Goal: Information Seeking & Learning: Learn about a topic

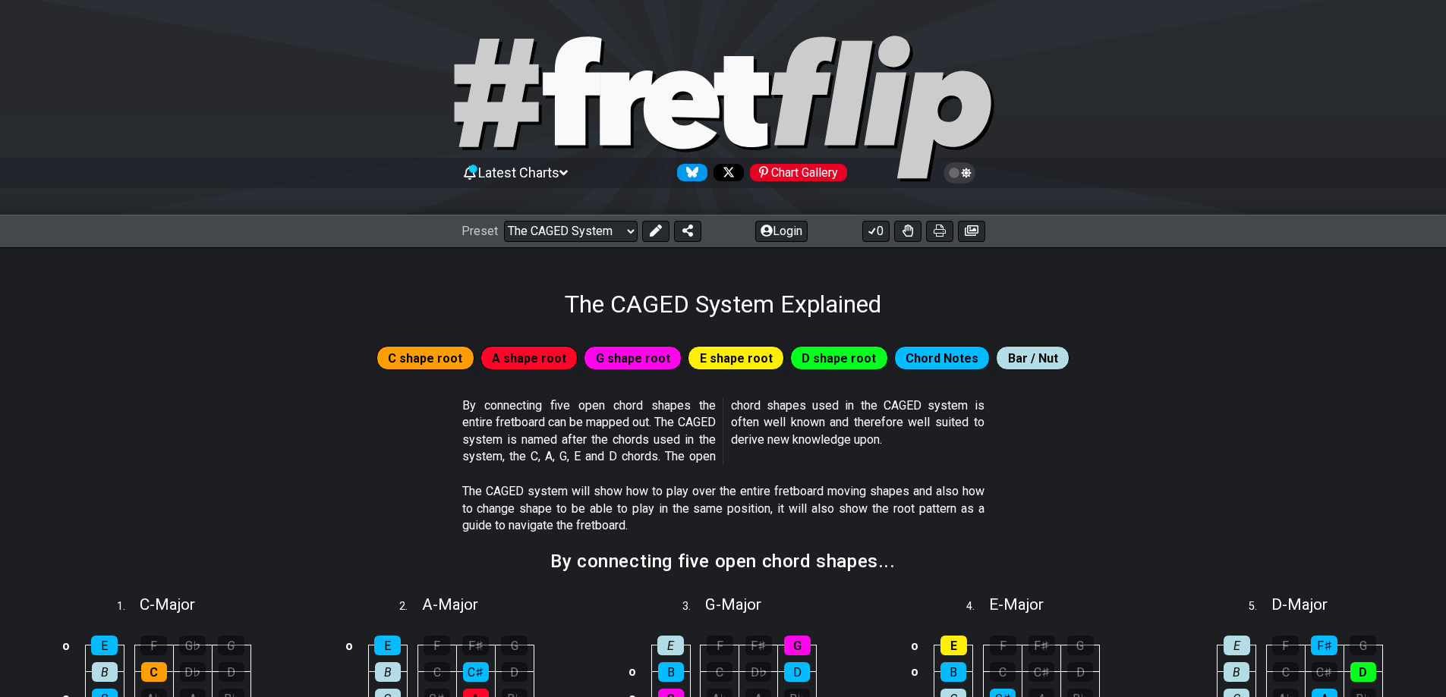
click at [435, 360] on span "C shape root" at bounding box center [425, 359] width 74 height 22
click at [524, 360] on span "A shape root" at bounding box center [529, 359] width 74 height 22
click at [539, 175] on span "Latest Charts" at bounding box center [518, 173] width 81 height 16
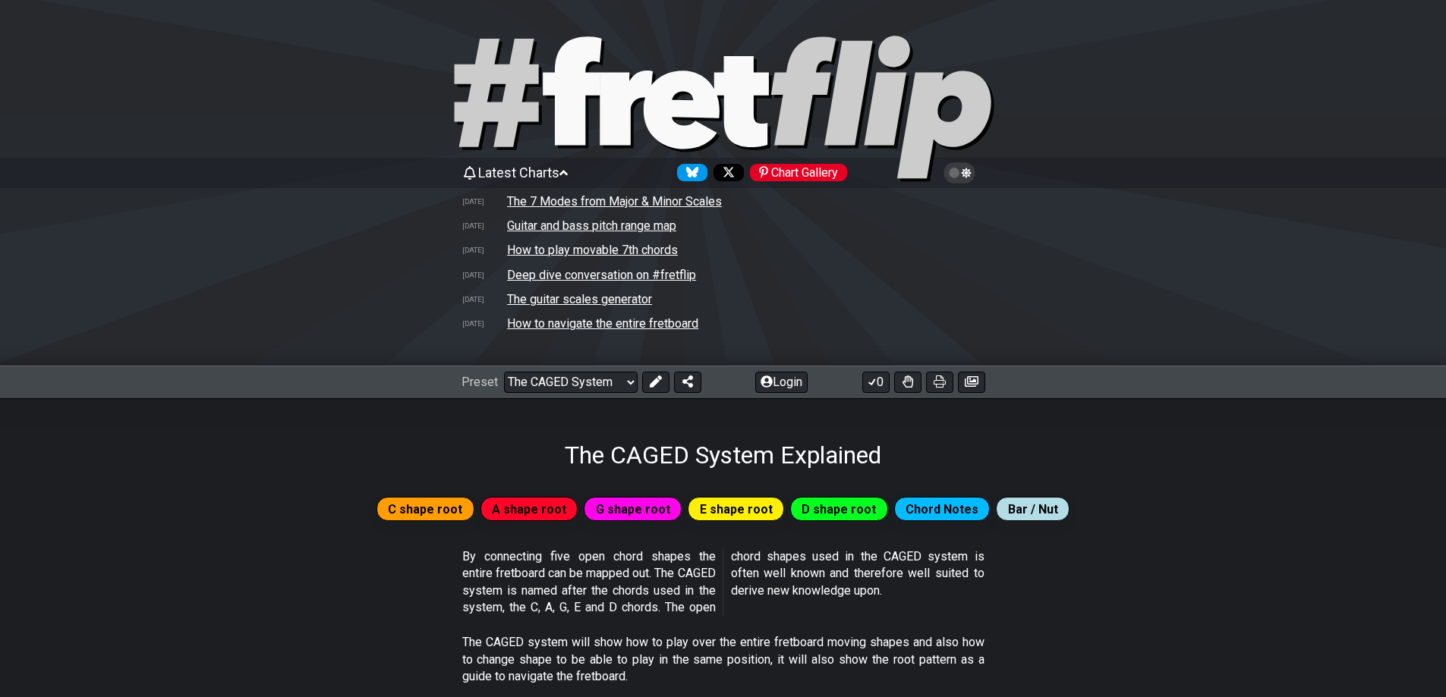
click at [581, 326] on td "How to navigate the entire fretboard" at bounding box center [602, 324] width 193 height 16
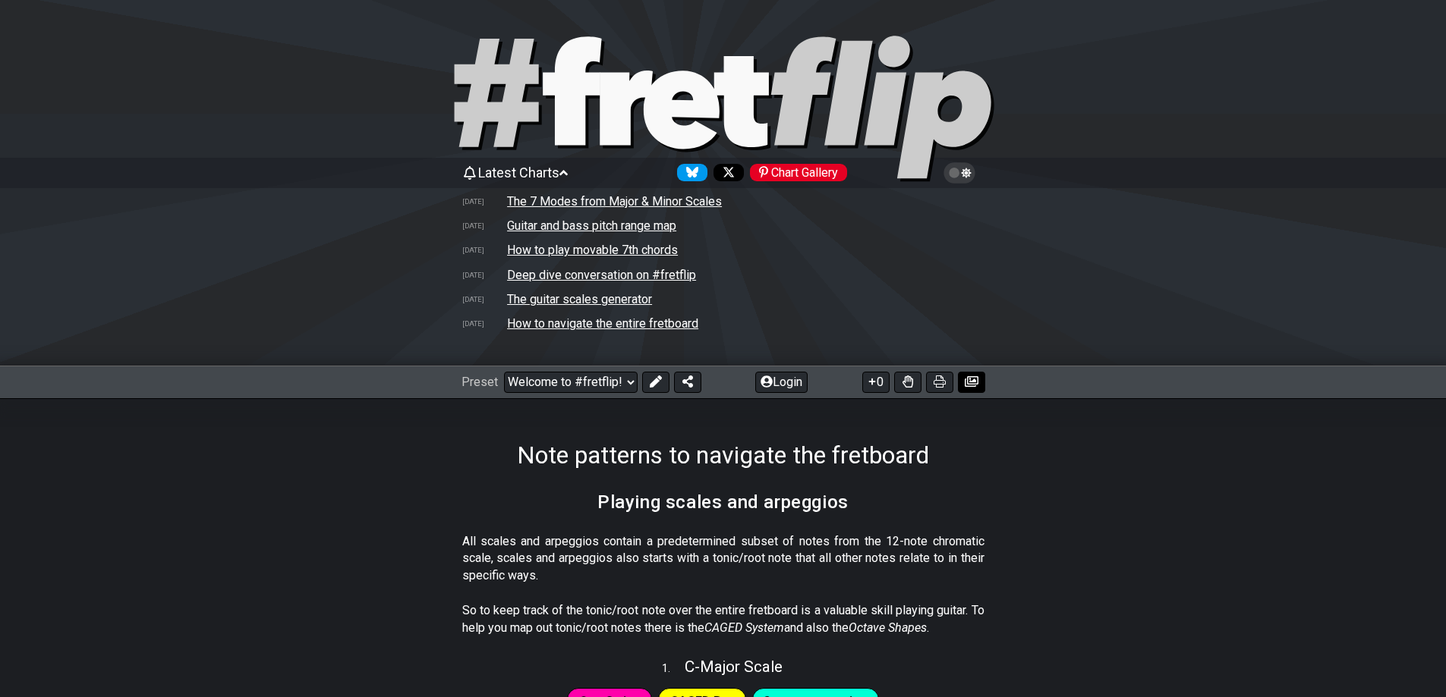
click at [962, 386] on button at bounding box center [971, 382] width 27 height 21
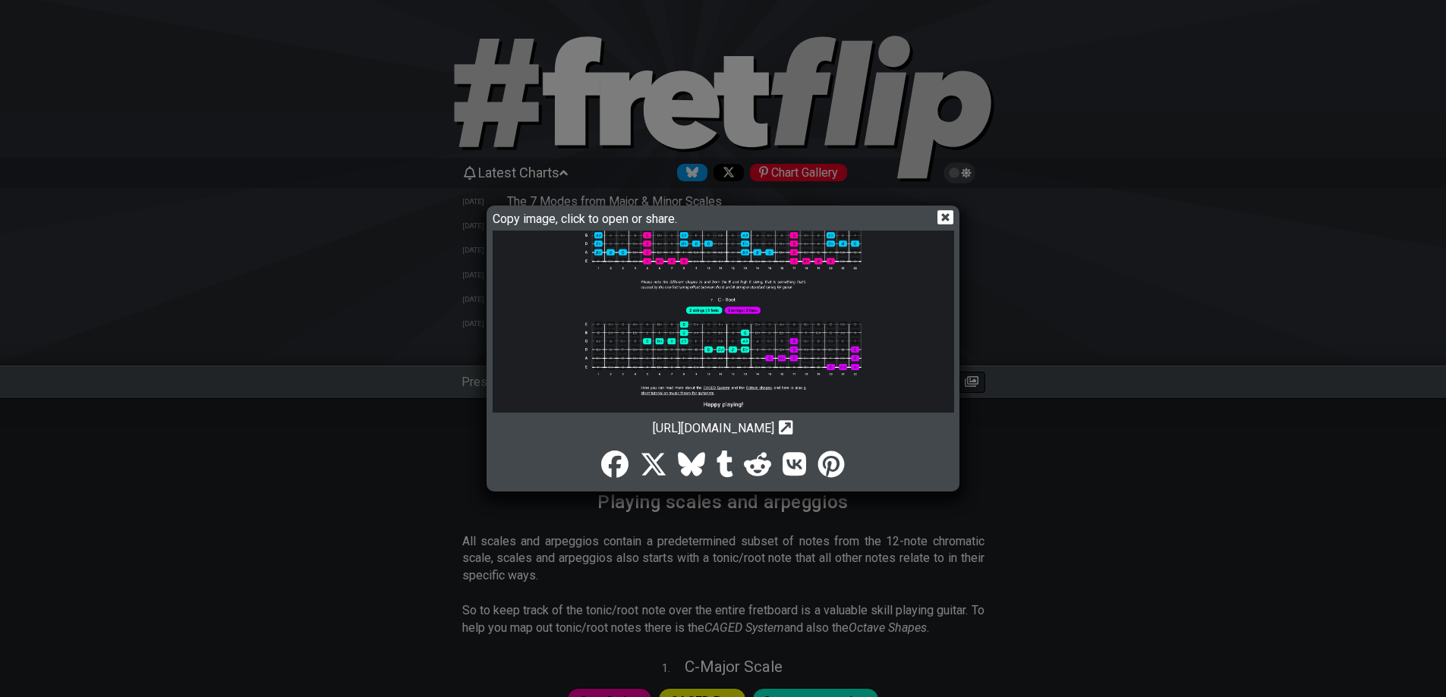
scroll to position [641, 0]
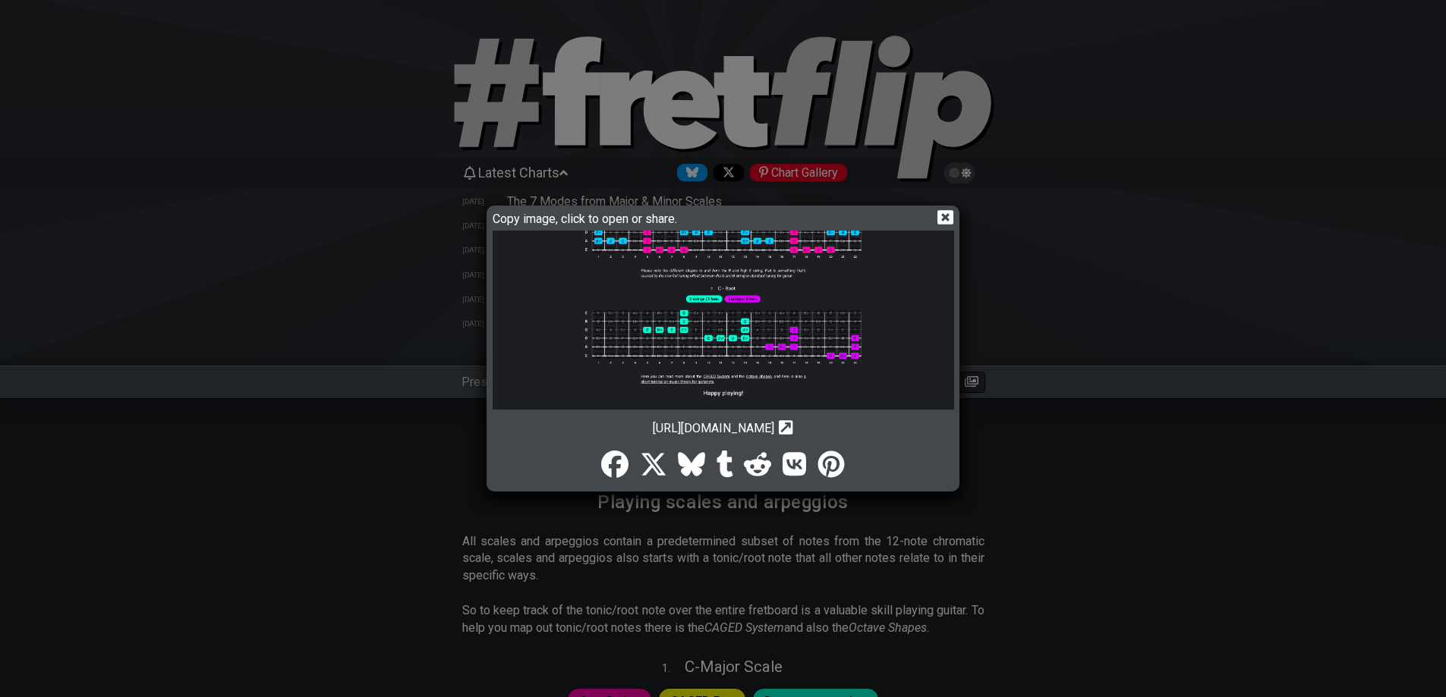
click at [943, 214] on icon at bounding box center [945, 217] width 16 height 16
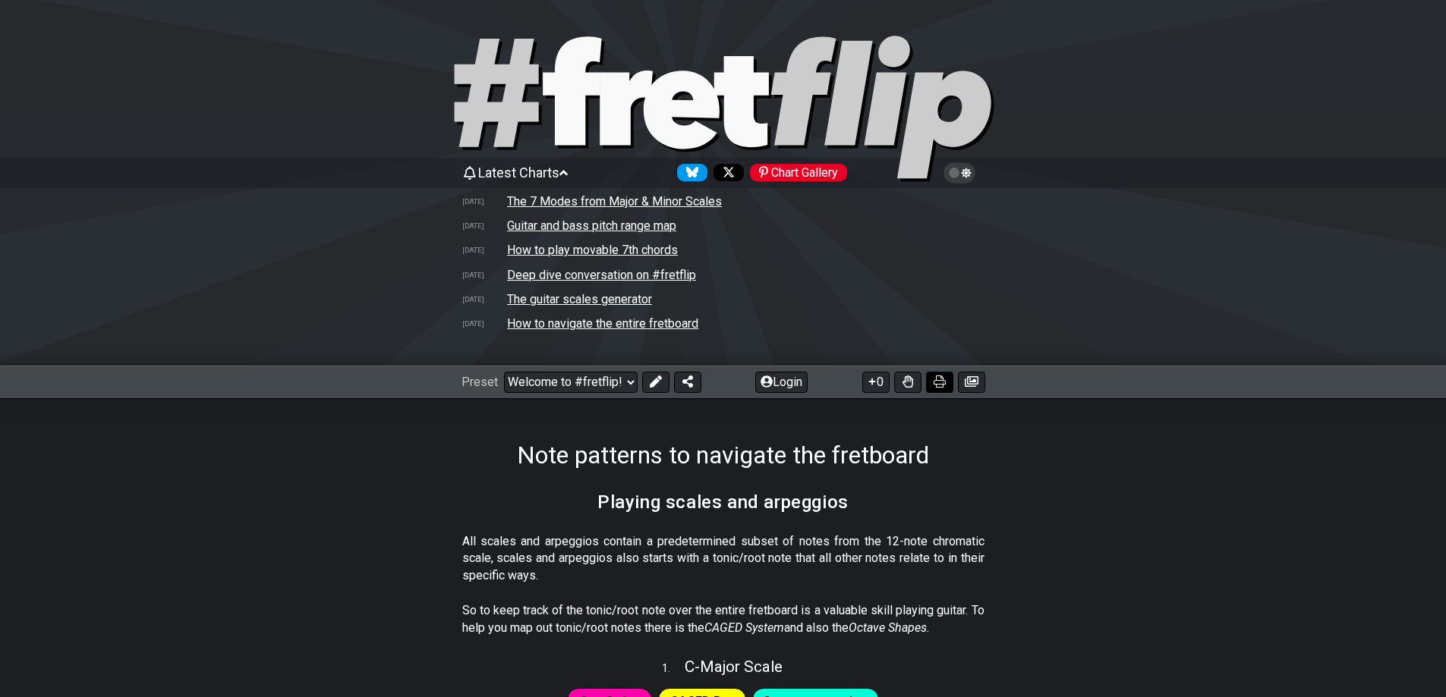
click at [936, 384] on icon at bounding box center [939, 382] width 12 height 12
click at [560, 304] on td "The guitar scales generator" at bounding box center [579, 299] width 146 height 16
select select "/guitar-scales-generator"
select select "A"
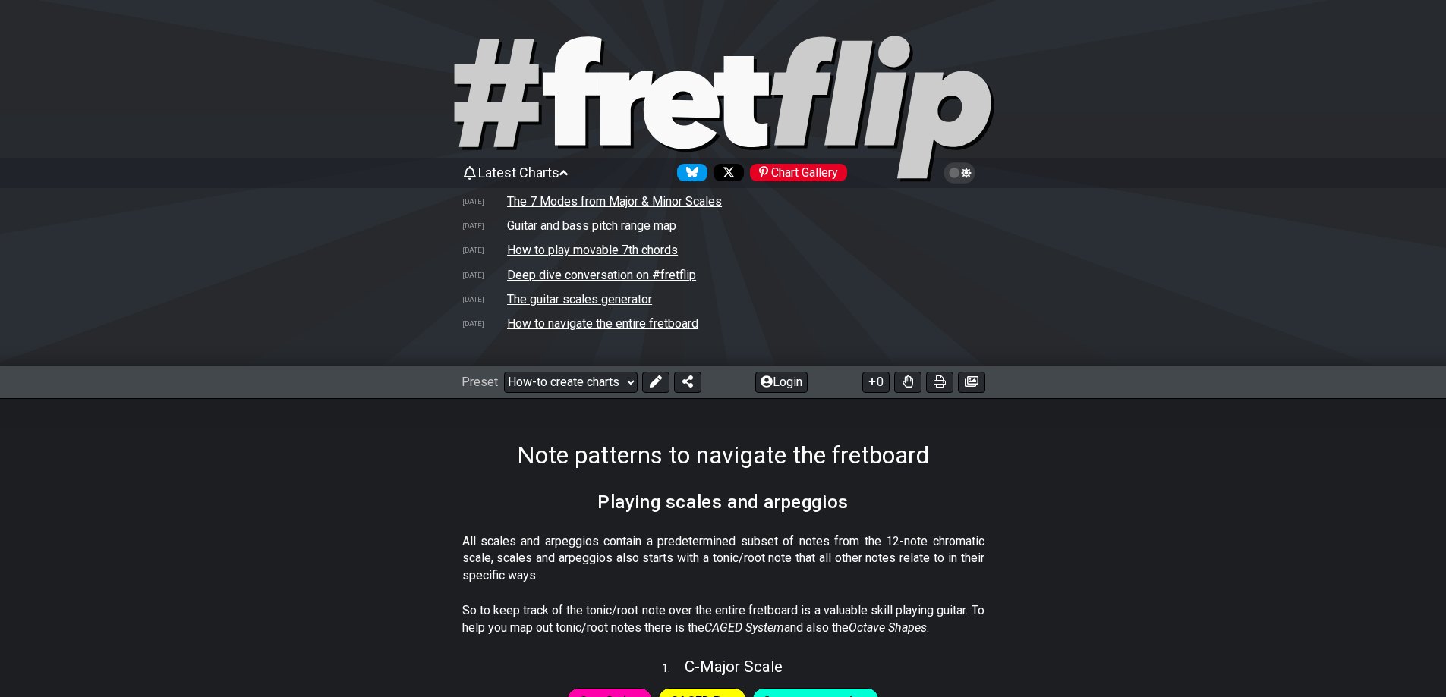
select select "A"
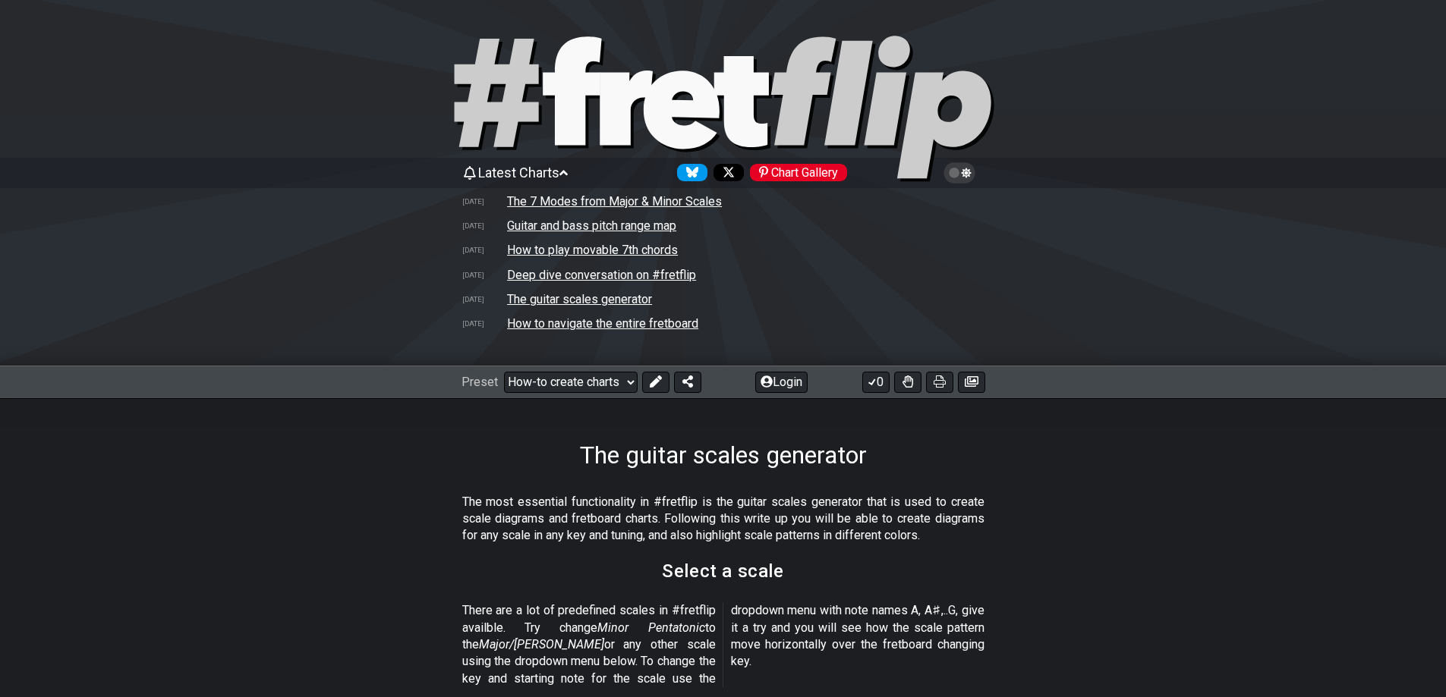
click at [553, 272] on td "Deep dive conversation on #fretflip" at bounding box center [601, 275] width 190 height 16
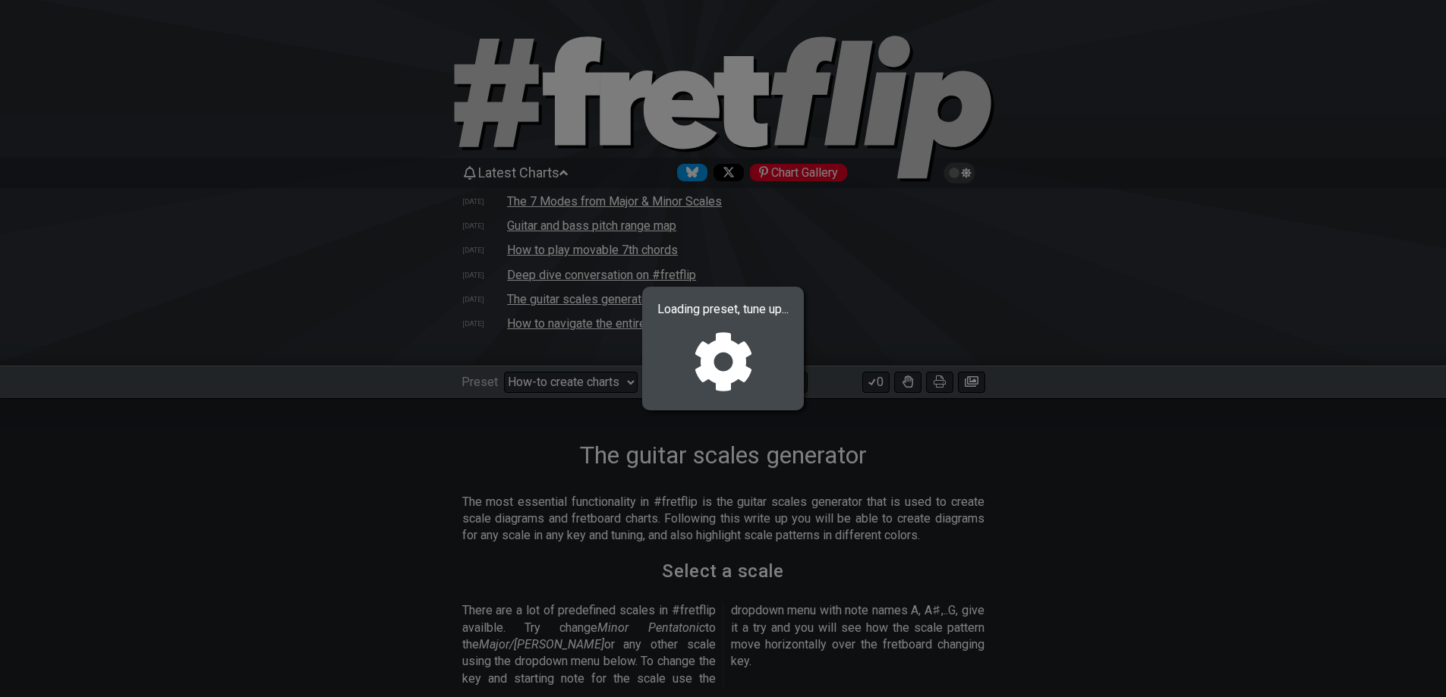
select select "/welcome"
select select "C"
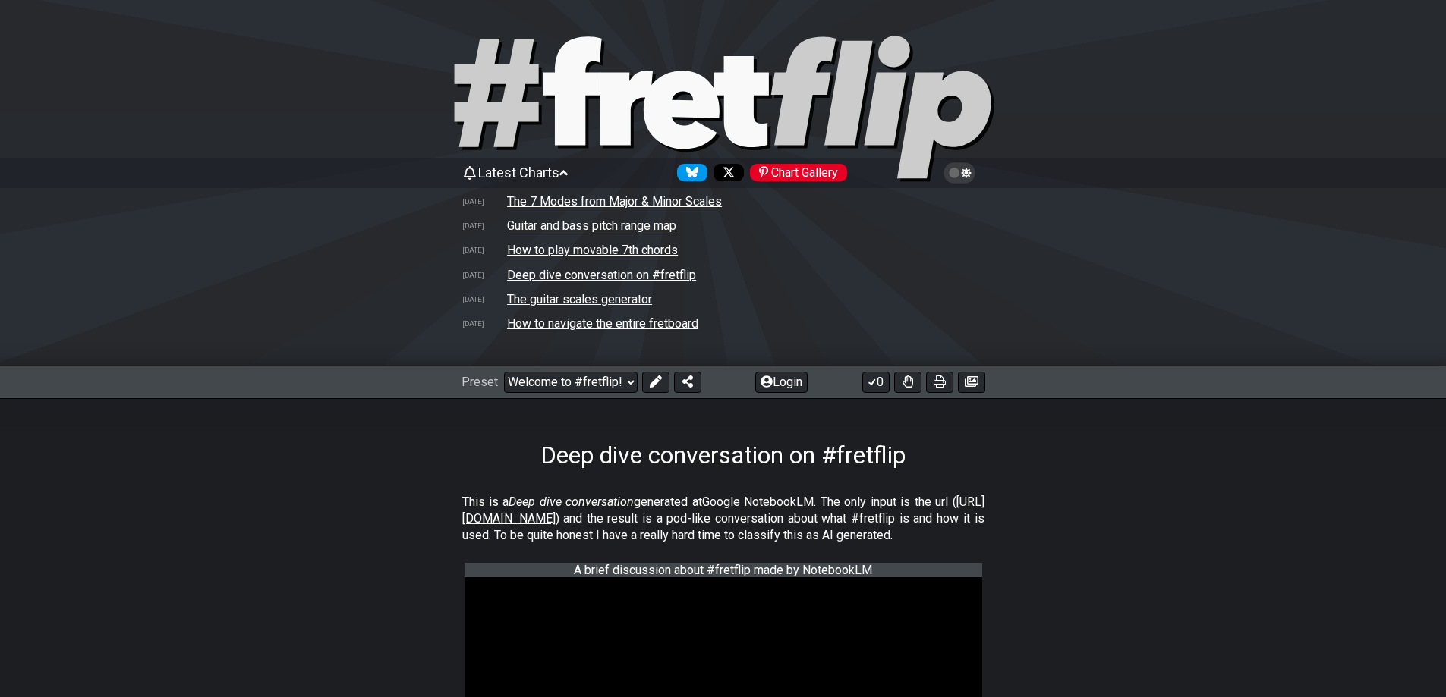
click at [563, 227] on td "Guitar and bass pitch range map" at bounding box center [591, 226] width 171 height 16
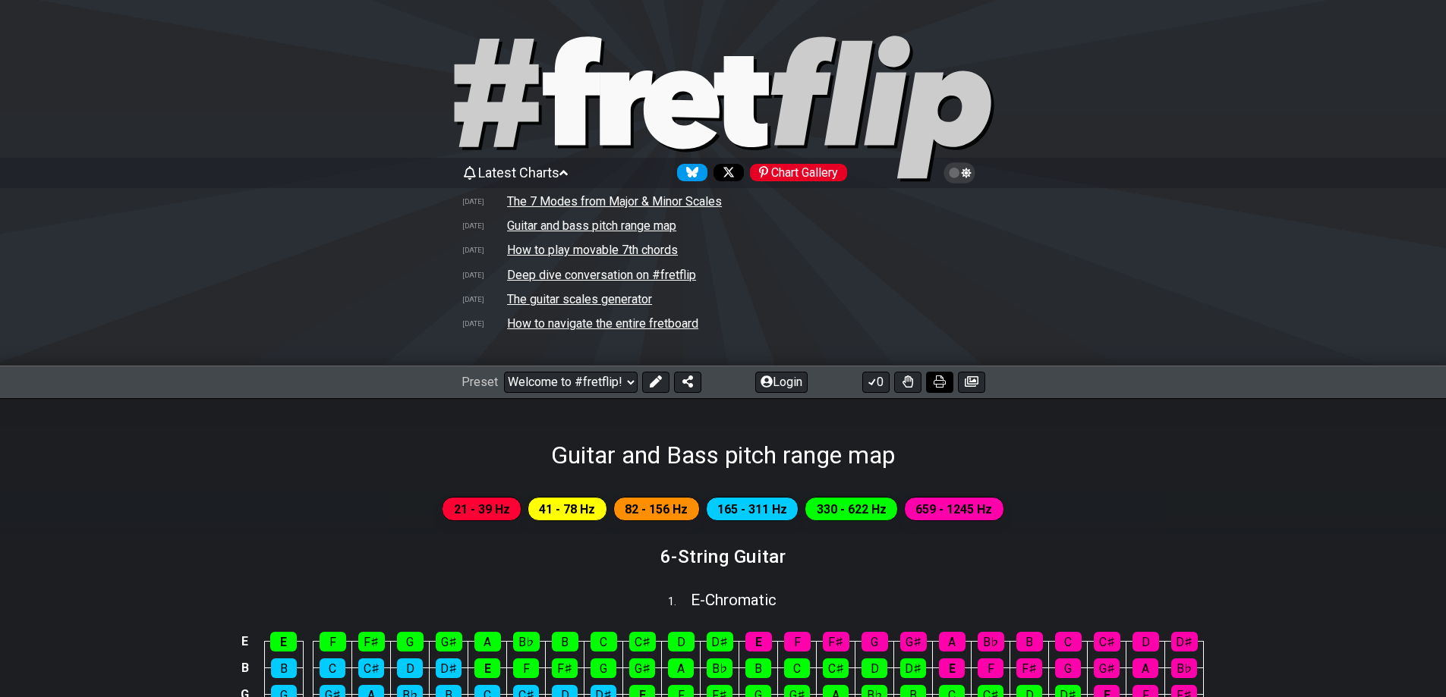
click at [942, 382] on icon at bounding box center [939, 382] width 12 height 12
click at [560, 199] on td "The 7 Modes from Major & Minor Scales" at bounding box center [614, 202] width 216 height 16
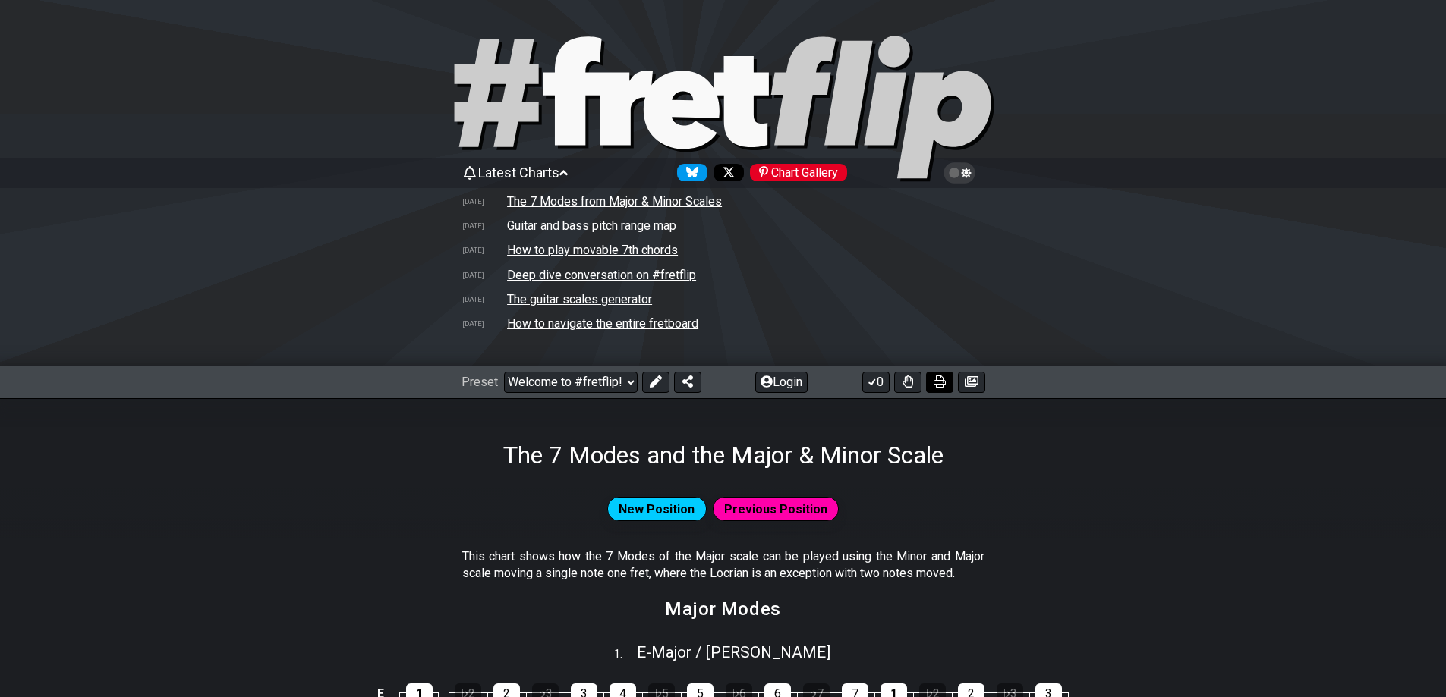
click at [936, 385] on icon at bounding box center [939, 382] width 12 height 12
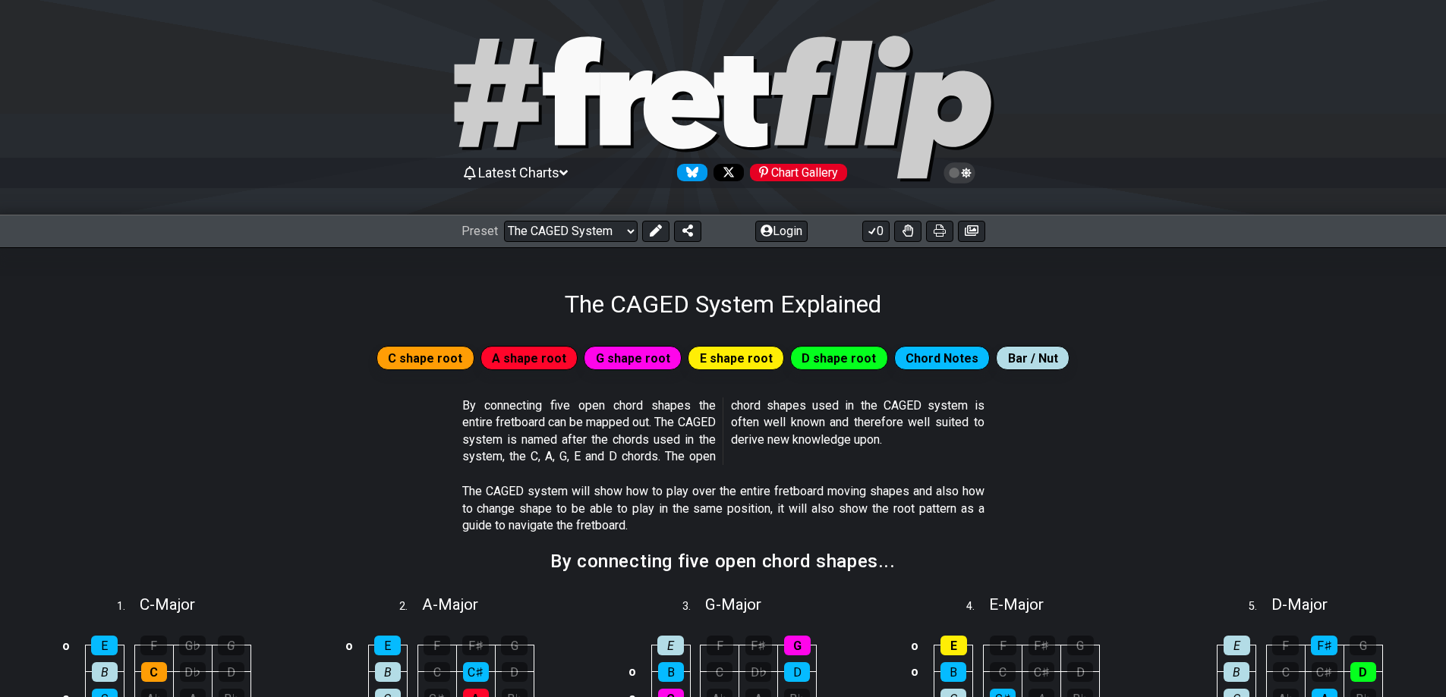
click at [921, 361] on span "Chord Notes" at bounding box center [941, 359] width 73 height 22
click at [935, 230] on icon at bounding box center [939, 231] width 12 height 12
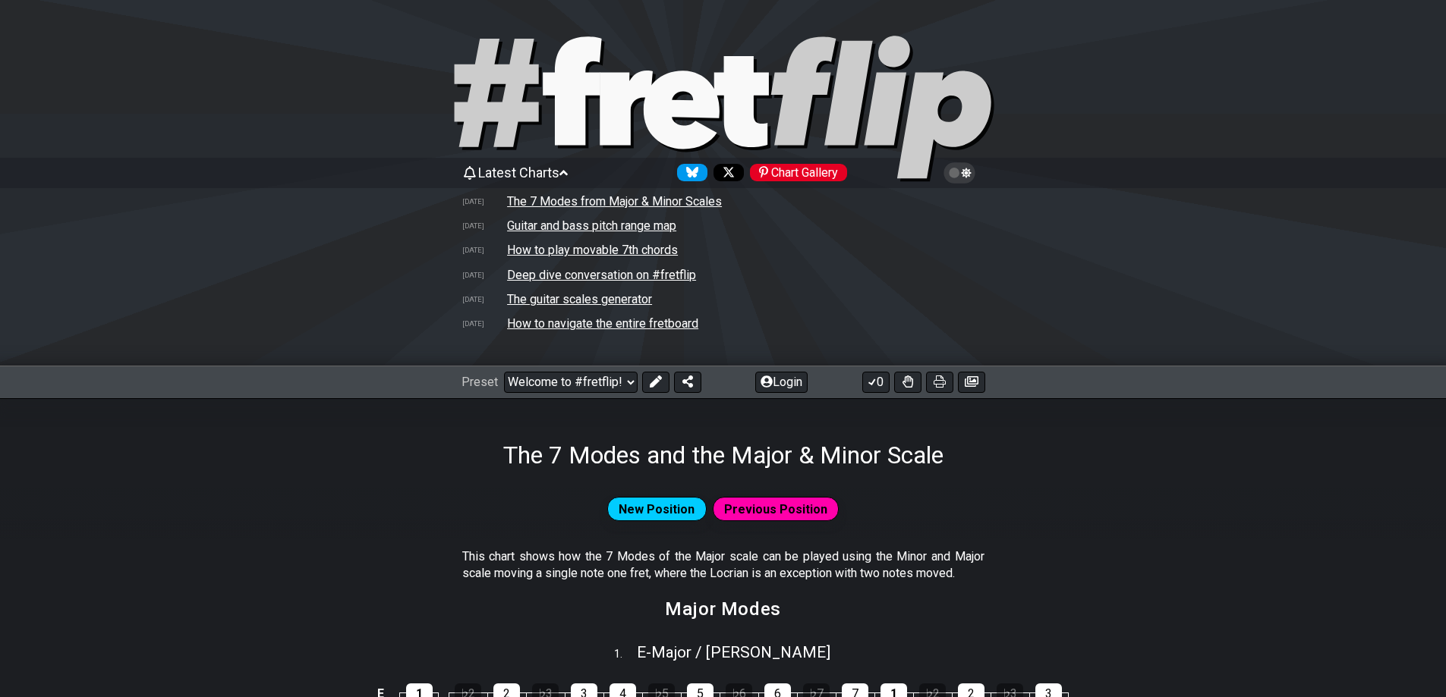
select select "/welcome"
